Goal: Task Accomplishment & Management: Manage account settings

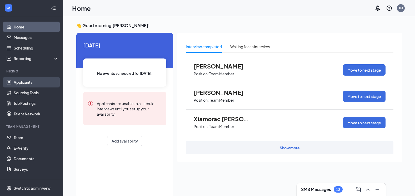
click at [26, 83] on link "Applicants" at bounding box center [36, 82] width 45 height 11
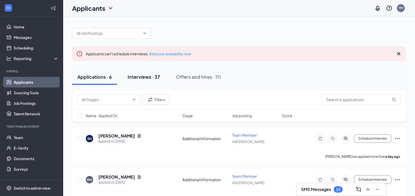
click at [139, 73] on button "Interviews · 37" at bounding box center [143, 77] width 43 height 16
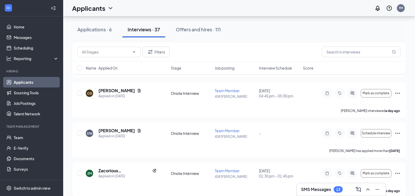
scroll to position [105, 0]
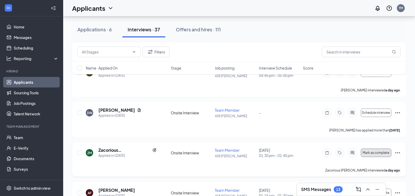
click at [369, 154] on span "Mark as complete" at bounding box center [376, 153] width 27 height 4
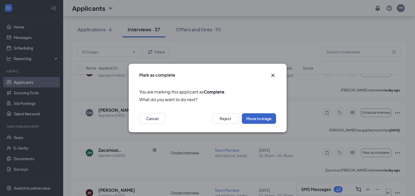
click at [250, 118] on button "Move to stage" at bounding box center [259, 118] width 34 height 11
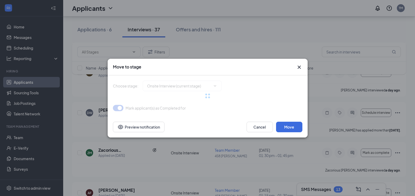
type input "Hiring Complete (final stage)"
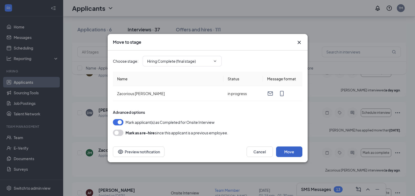
click at [293, 153] on button "Move" at bounding box center [289, 151] width 26 height 11
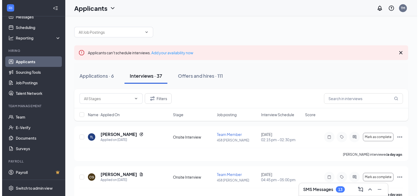
scroll to position [0, 0]
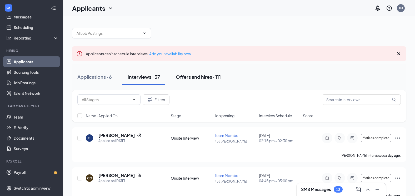
click at [185, 79] on div "Offers and hires · 111" at bounding box center [198, 76] width 45 height 7
